Goal: Find specific page/section: Find specific page/section

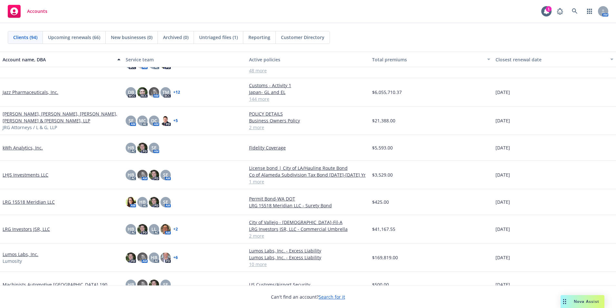
scroll to position [741, 0]
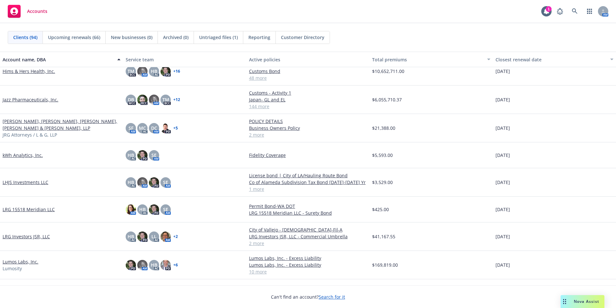
click at [26, 97] on link "Jazz Pharmaceuticals, Inc." at bounding box center [31, 99] width 56 height 7
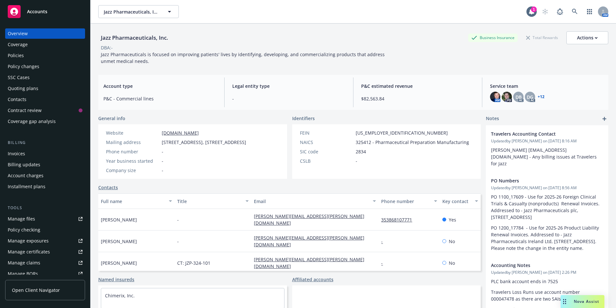
click at [20, 152] on div "Invoices" at bounding box center [16, 153] width 17 height 10
